Goal: Information Seeking & Learning: Learn about a topic

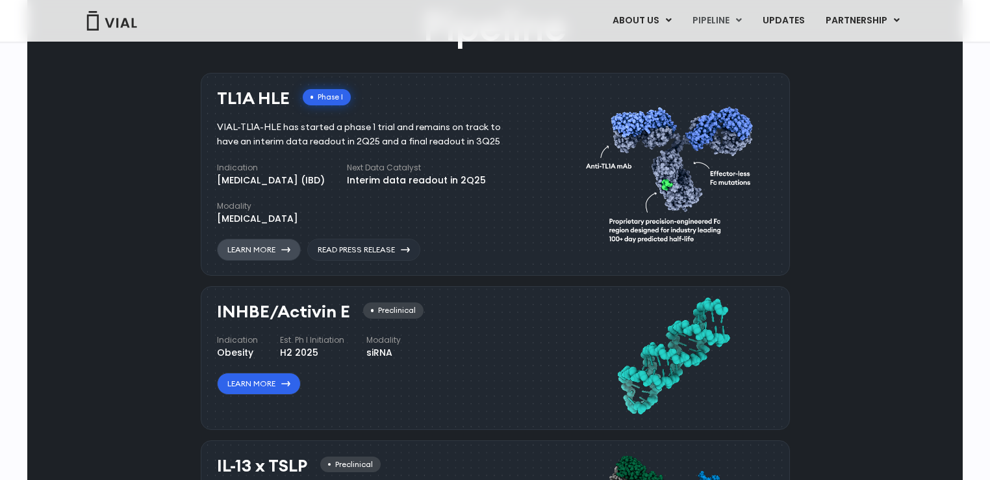
drag, startPoint x: 264, startPoint y: 251, endPoint x: 249, endPoint y: 250, distance: 15.0
click at [249, 250] on link "Learn More" at bounding box center [259, 250] width 84 height 22
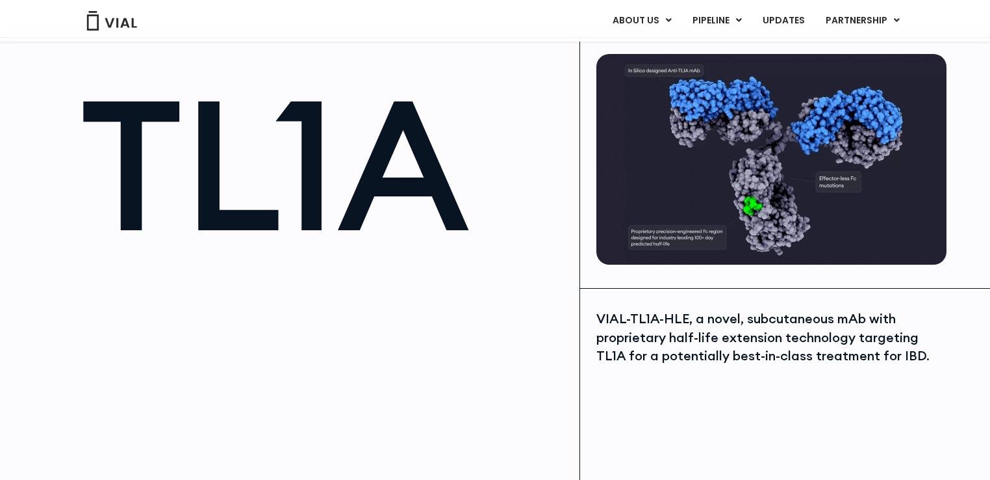
scroll to position [65, 0]
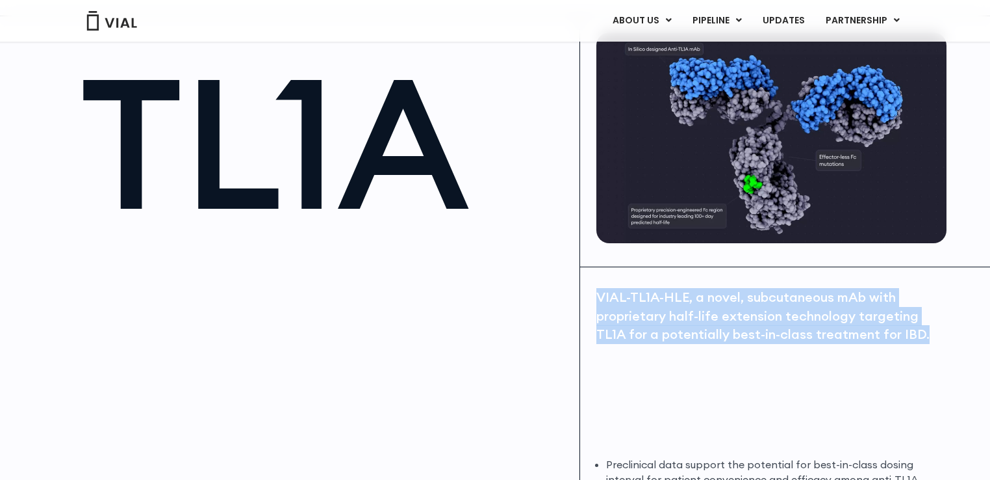
drag, startPoint x: 599, startPoint y: 296, endPoint x: 935, endPoint y: 334, distance: 338.1
click at [935, 334] on div "VIAL-TL1A-HLE, a novel, subcutaneous mAb with proprietary half-life extension t…" at bounding box center [770, 316] width 347 height 56
copy div "VIAL-TL1A-HLE, a novel, subcutaneous mAb with proprietary half-life extension t…"
click at [867, 382] on div "VIAL-TL1A-HLE, a novel, subcutaneous mAb with proprietary half-life extension t…" at bounding box center [770, 366] width 347 height 156
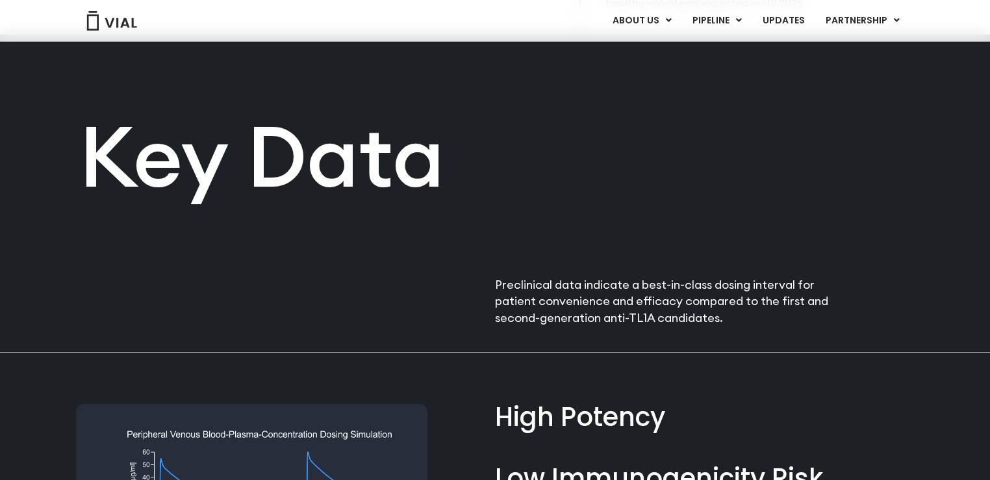
scroll to position [910, 0]
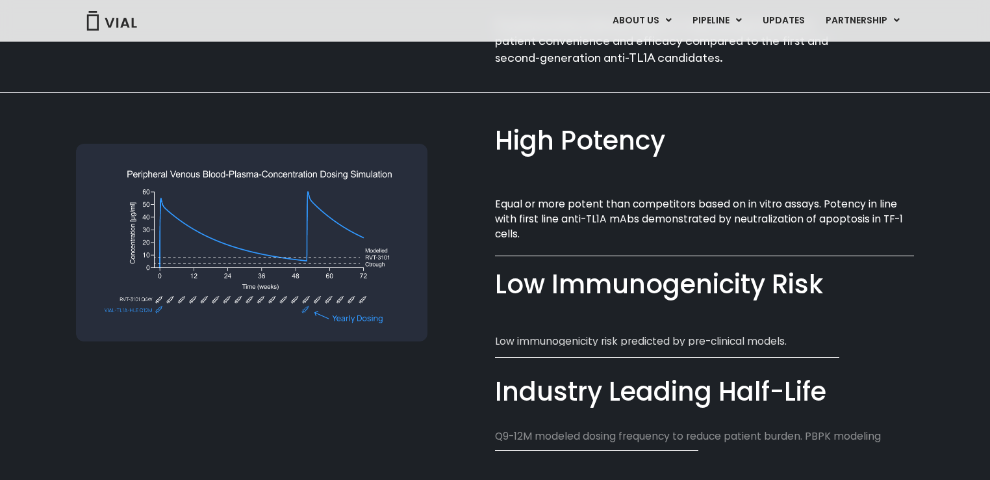
click at [193, 412] on div at bounding box center [285, 277] width 419 height 368
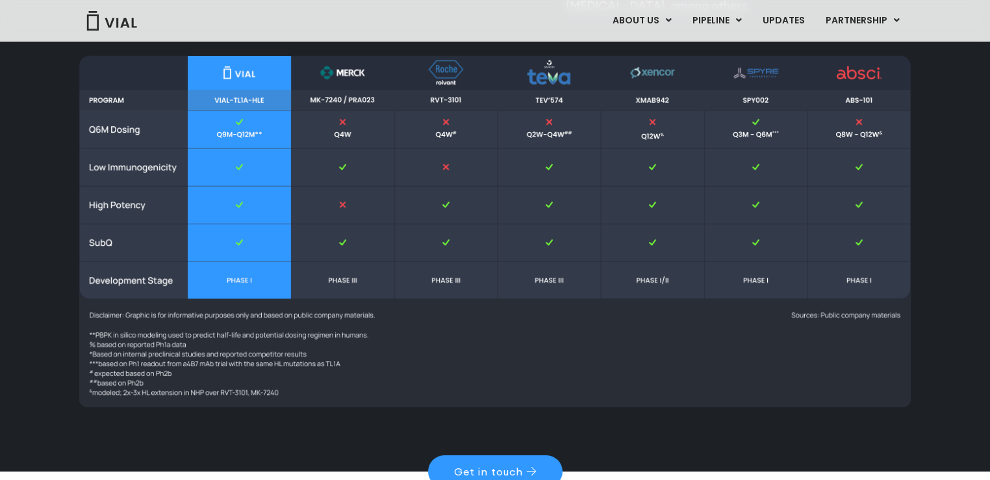
scroll to position [1633, 0]
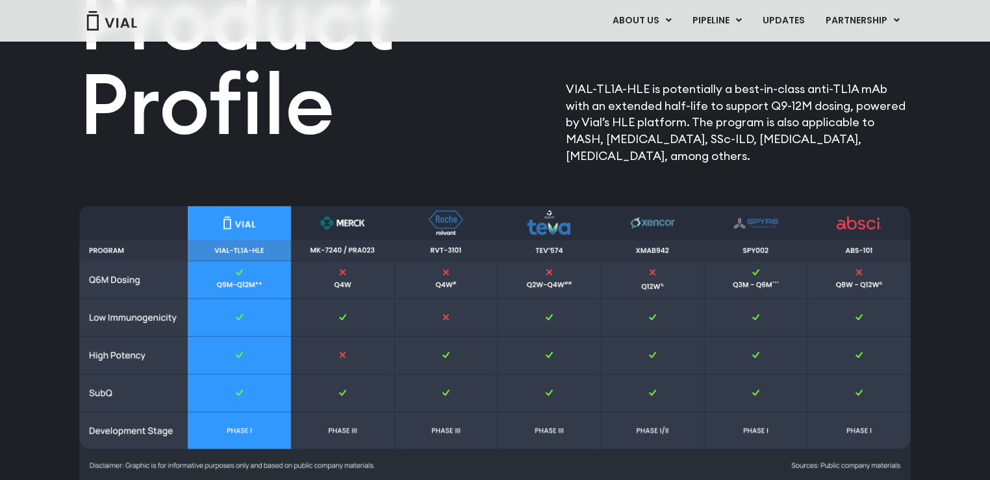
click at [357, 224] on img at bounding box center [495, 380] width 832 height 351
click at [357, 220] on img at bounding box center [495, 380] width 832 height 351
click at [441, 220] on img at bounding box center [495, 380] width 832 height 351
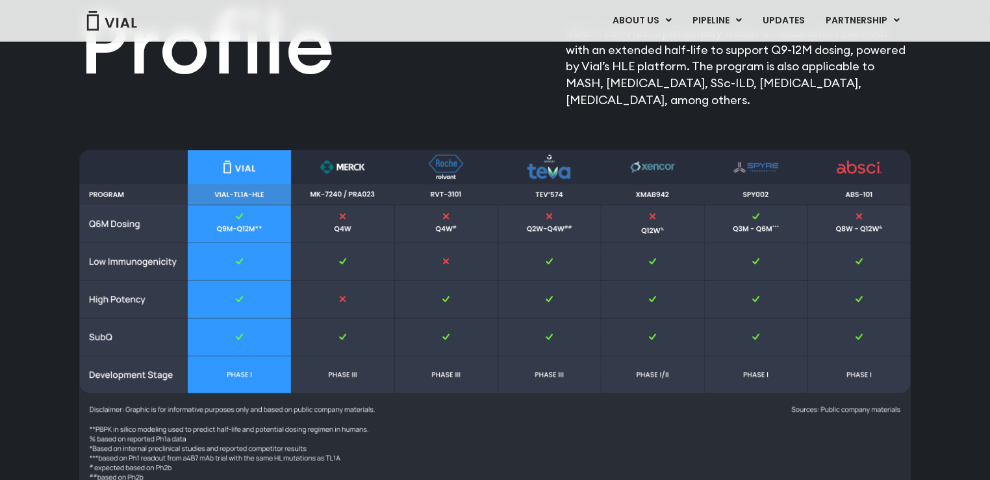
click at [445, 361] on img at bounding box center [495, 324] width 832 height 351
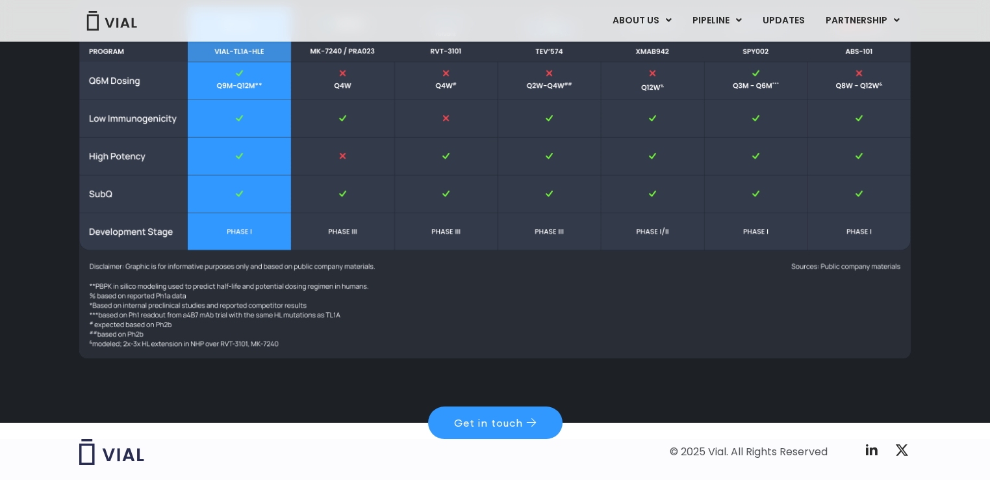
scroll to position [1893, 0]
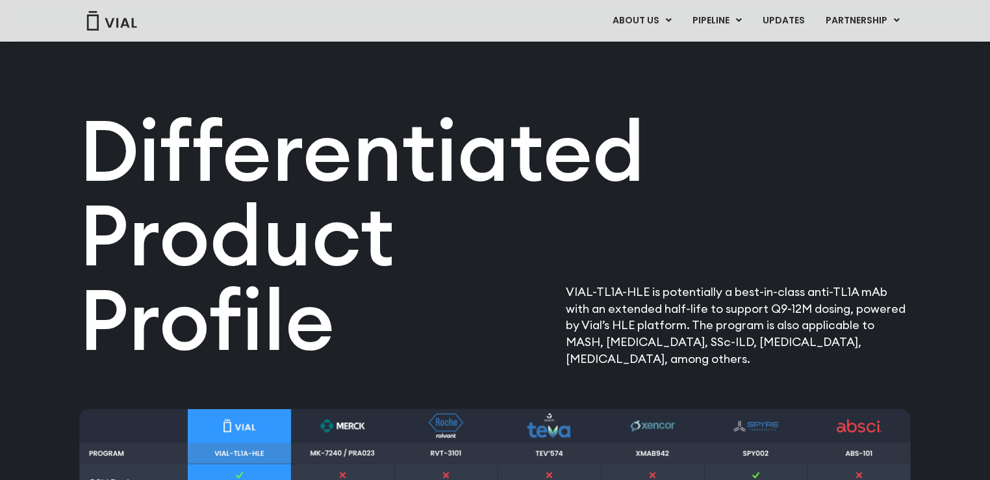
scroll to position [1755, 0]
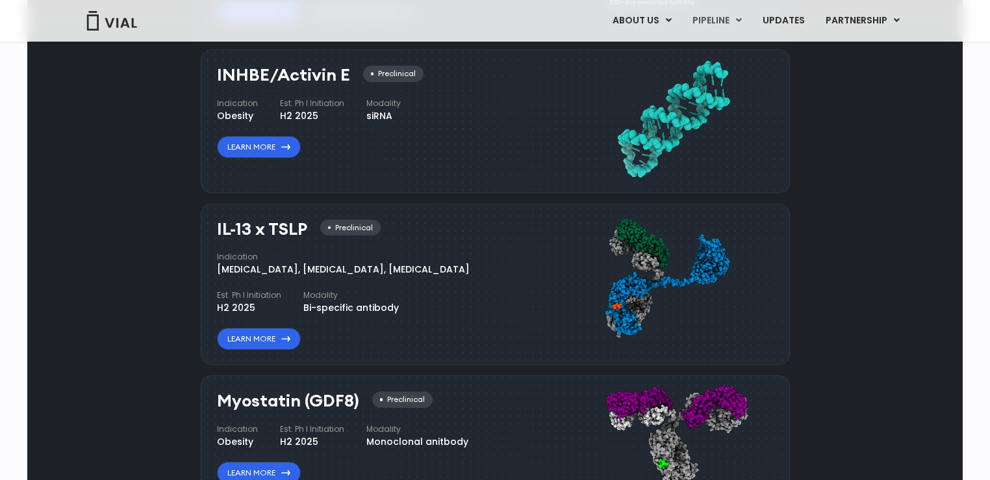
scroll to position [1045, 0]
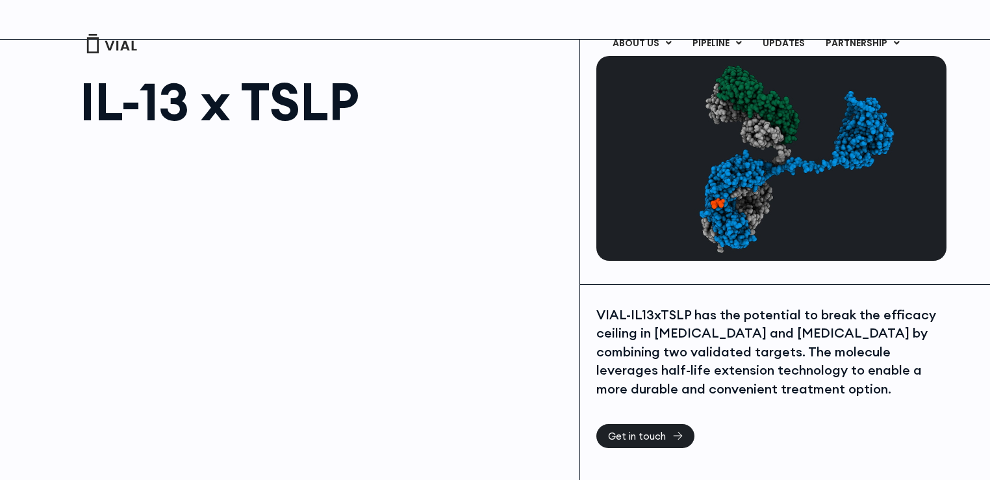
scroll to position [65, 0]
